Goal: Transaction & Acquisition: Purchase product/service

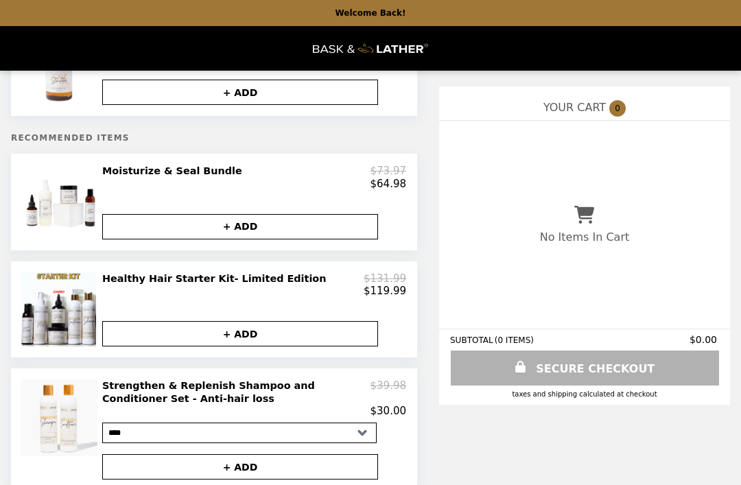
scroll to position [94, 0]
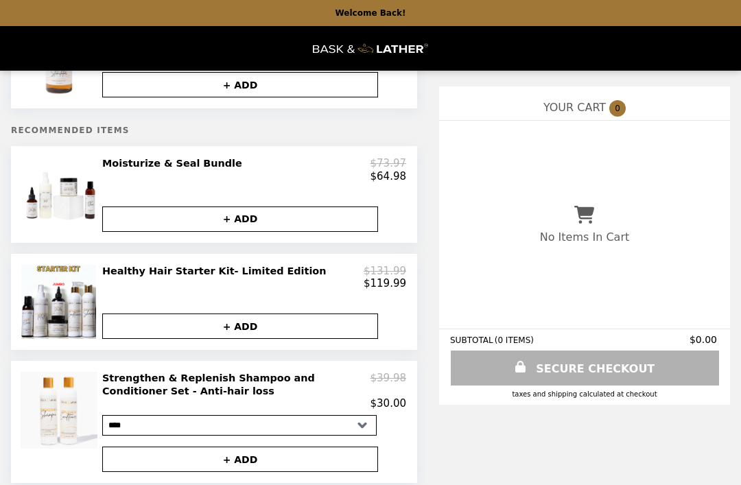
click at [121, 179] on div "$64.98" at bounding box center [254, 176] width 304 height 12
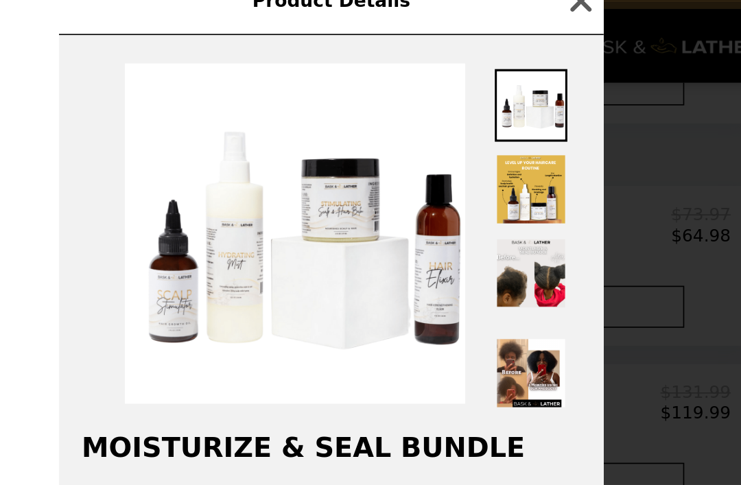
scroll to position [107, 0]
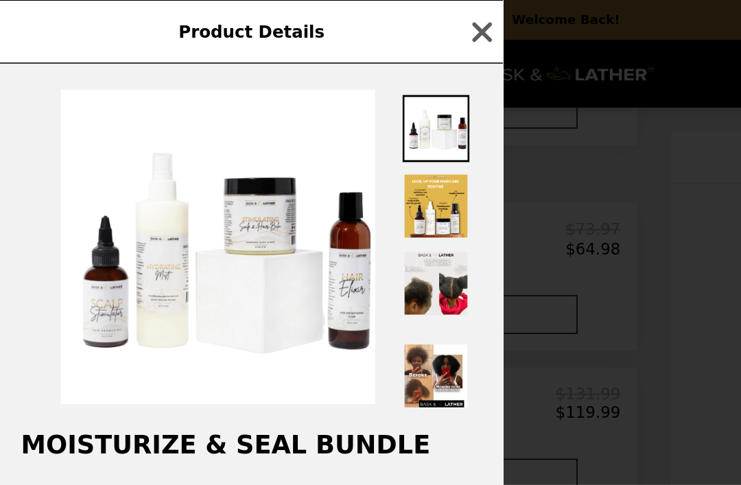
click at [294, 189] on img at bounding box center [285, 186] width 44 height 44
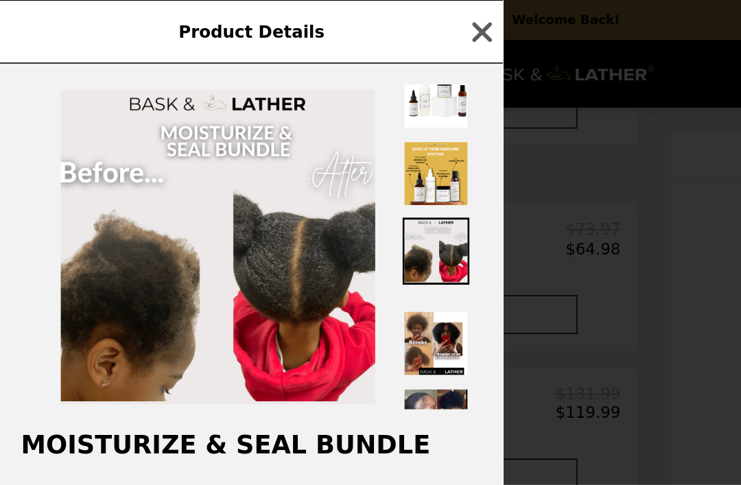
scroll to position [32, 0]
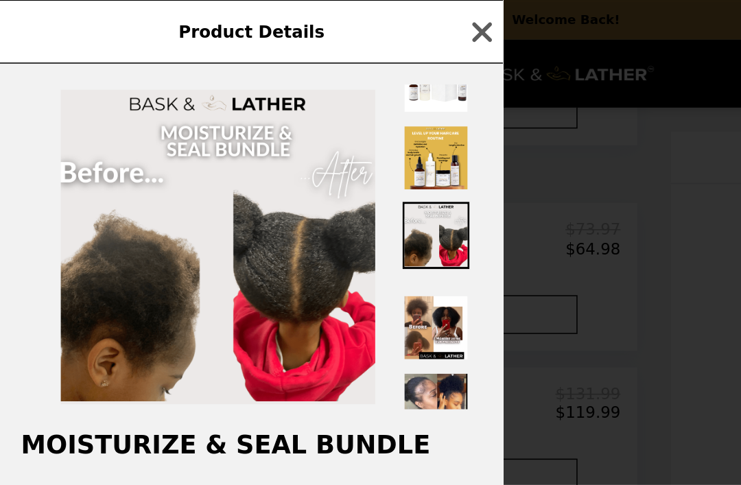
click at [296, 233] on img at bounding box center [285, 215] width 44 height 44
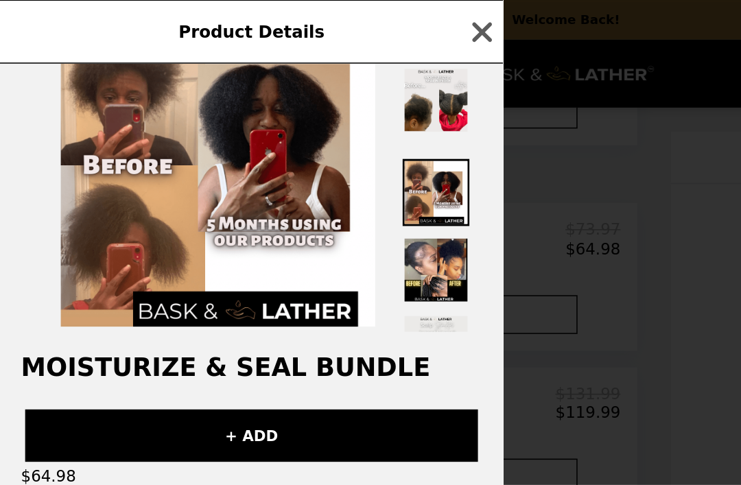
scroll to position [80, 0]
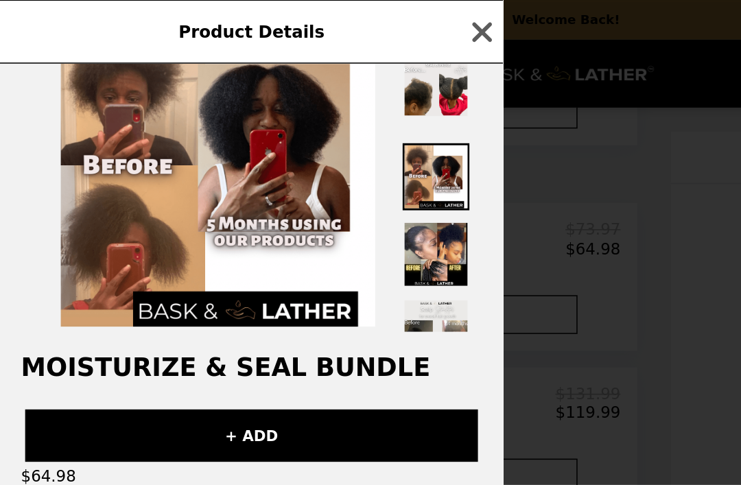
click at [285, 178] on img at bounding box center [285, 167] width 44 height 44
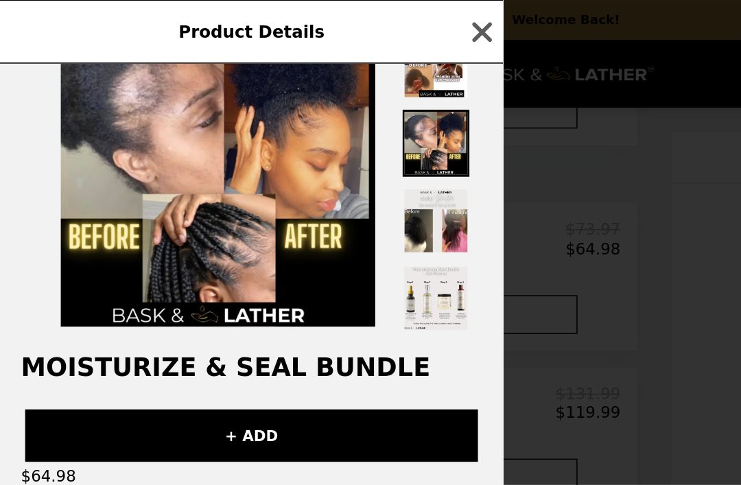
scroll to position [163, 0]
click at [289, 154] on img at bounding box center [285, 145] width 44 height 44
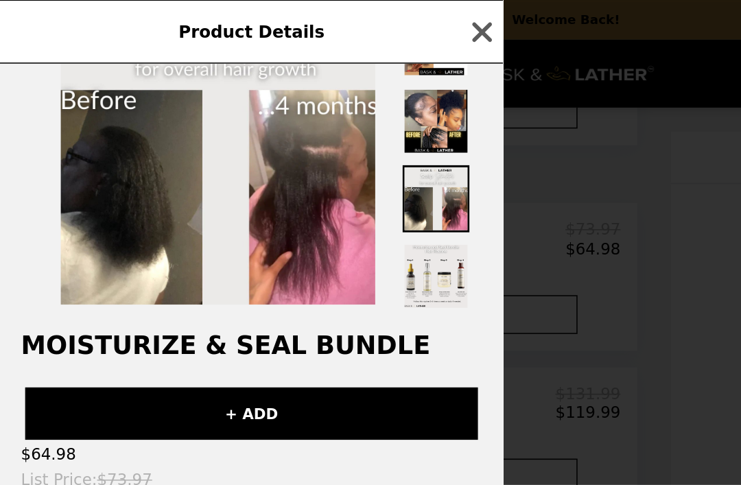
scroll to position [72, 0]
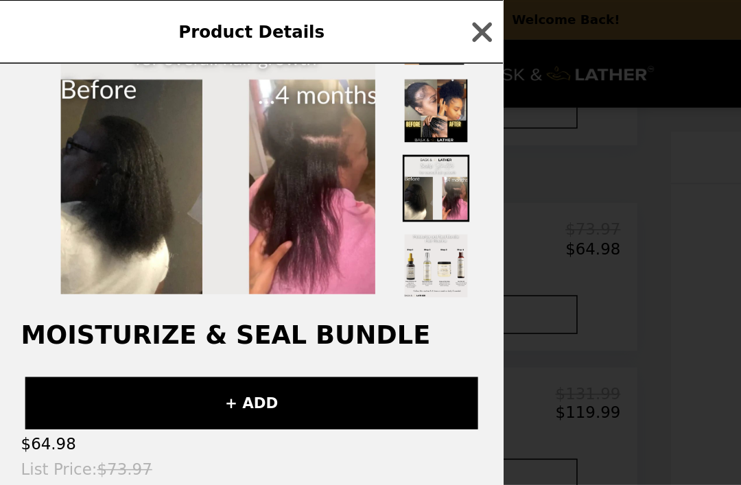
click at [319, 23] on icon "button" at bounding box center [315, 21] width 21 height 21
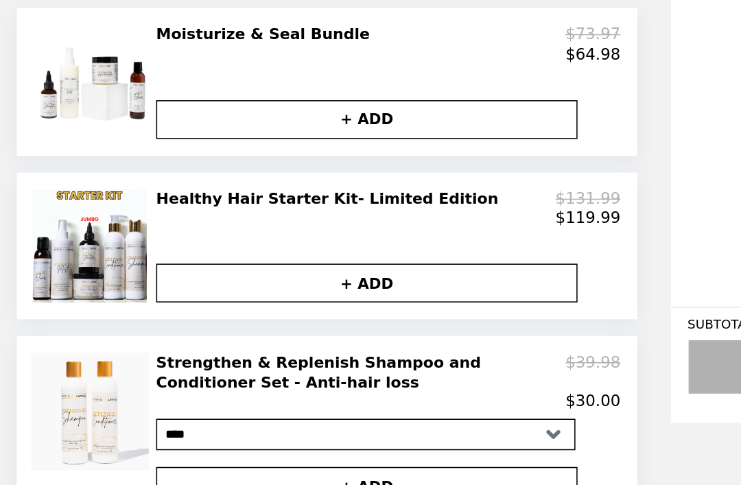
click at [204, 252] on h2 "Healthy Hair Starter Kit- Limited Edition" at bounding box center [217, 258] width 230 height 12
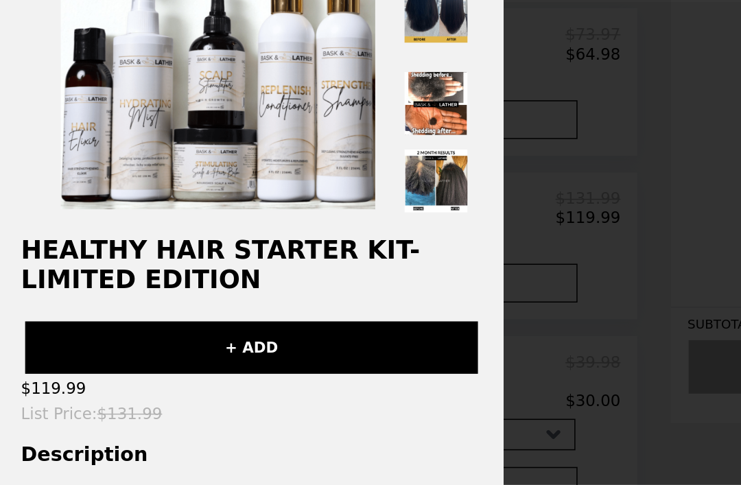
click at [300, 113] on img at bounding box center [285, 135] width 44 height 44
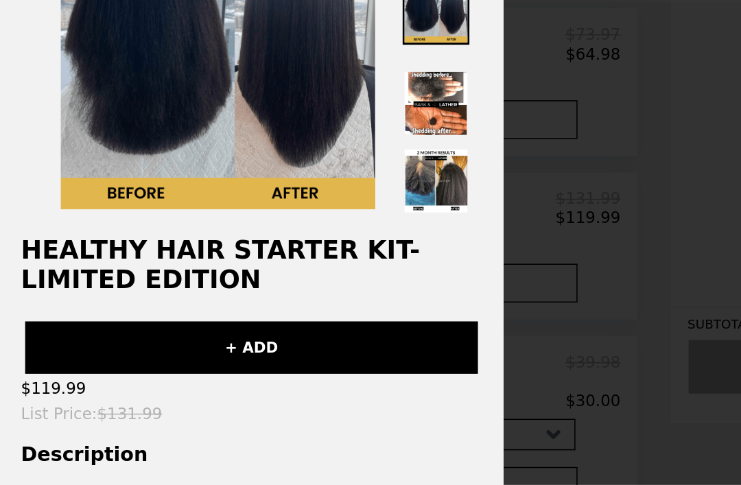
click at [284, 174] on img at bounding box center [285, 196] width 44 height 44
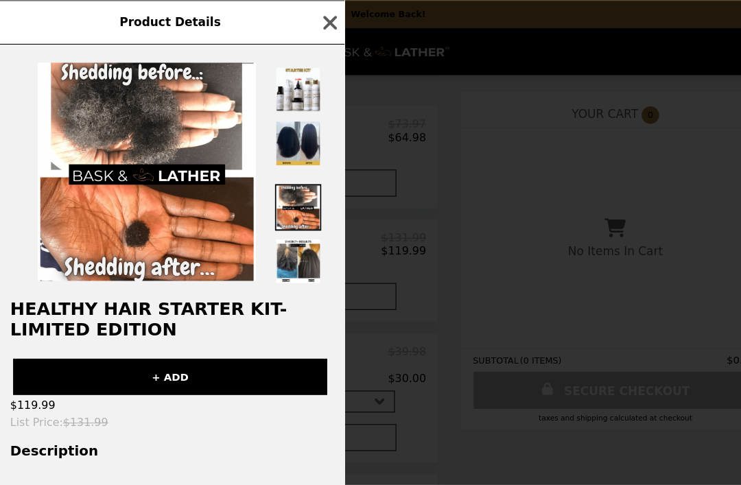
scroll to position [141, 0]
click at [281, 260] on img at bounding box center [285, 246] width 44 height 44
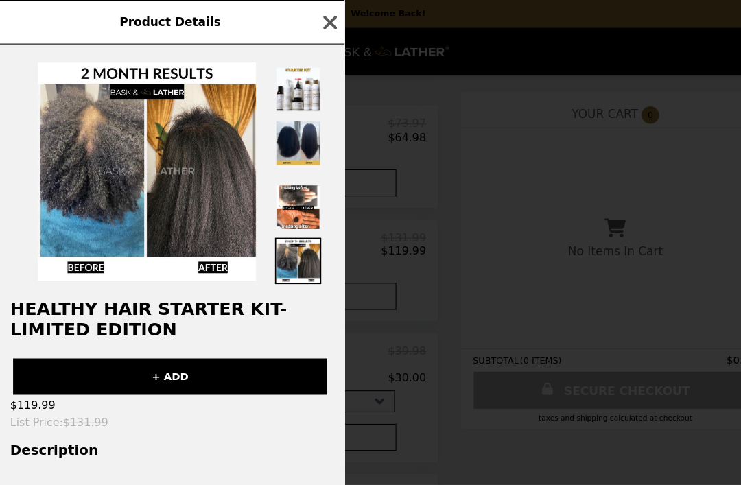
click at [315, 25] on icon "button" at bounding box center [315, 20] width 13 height 13
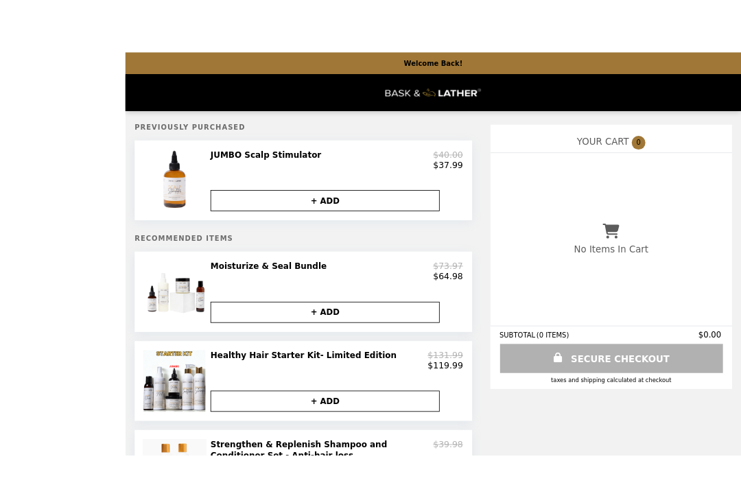
scroll to position [3, 0]
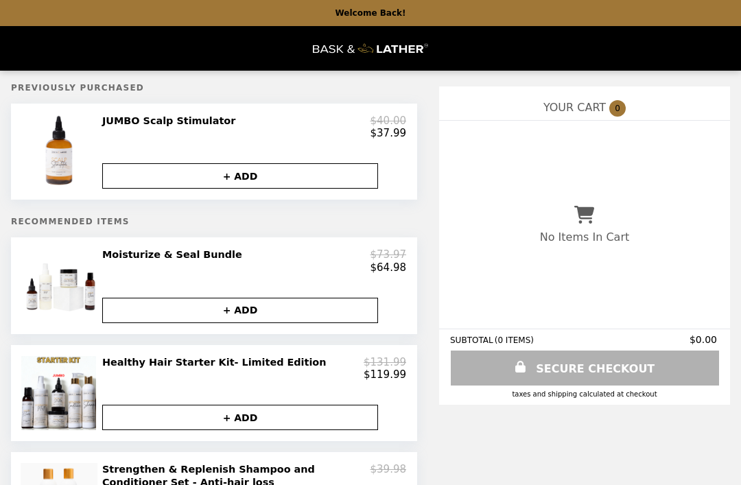
click at [712, 49] on li "Main" at bounding box center [370, 48] width 735 height 45
